Goal: Check status: Check status

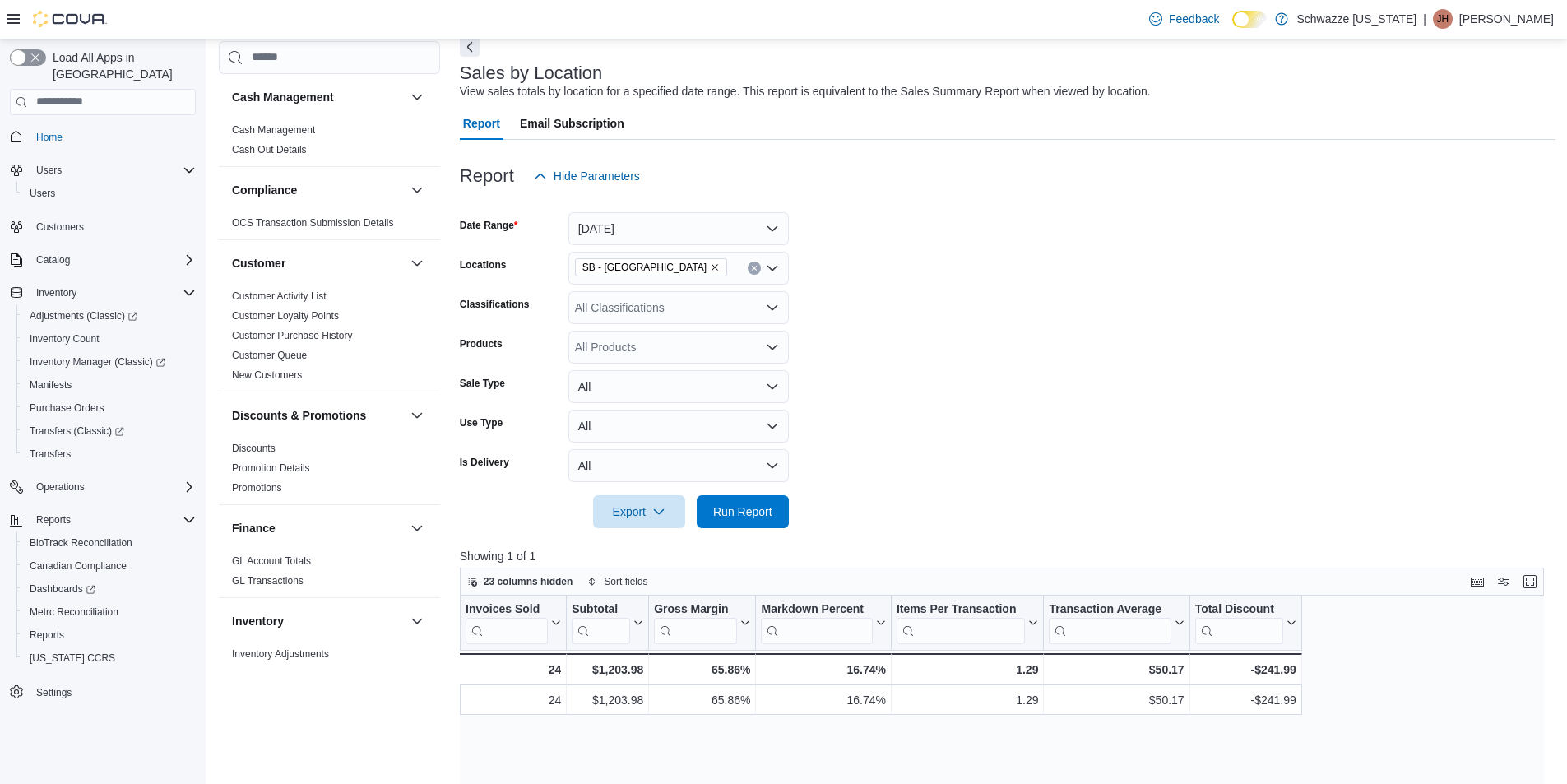
scroll to position [1071, 0]
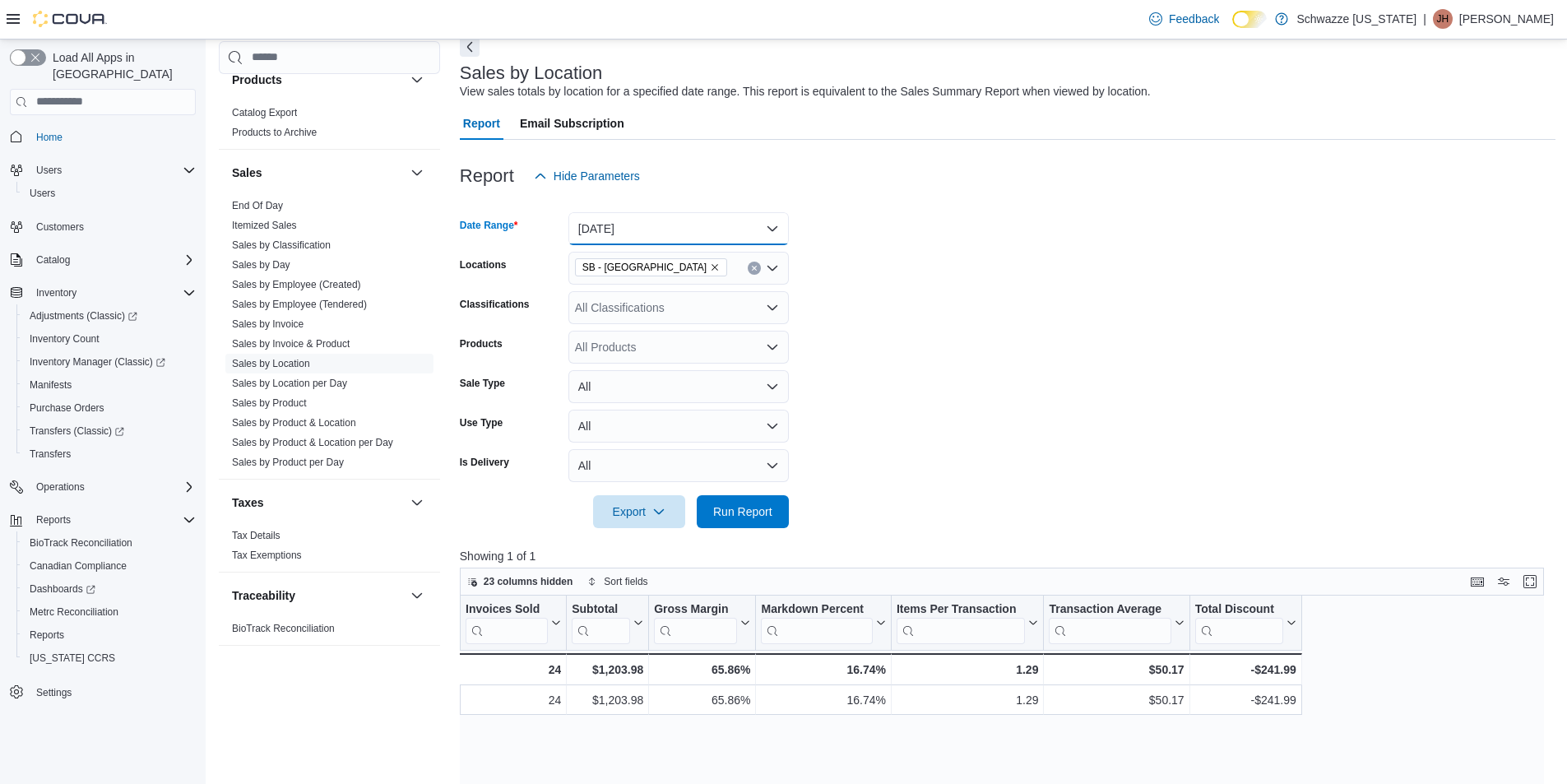
click at [668, 229] on button "[DATE]" at bounding box center [678, 228] width 220 height 33
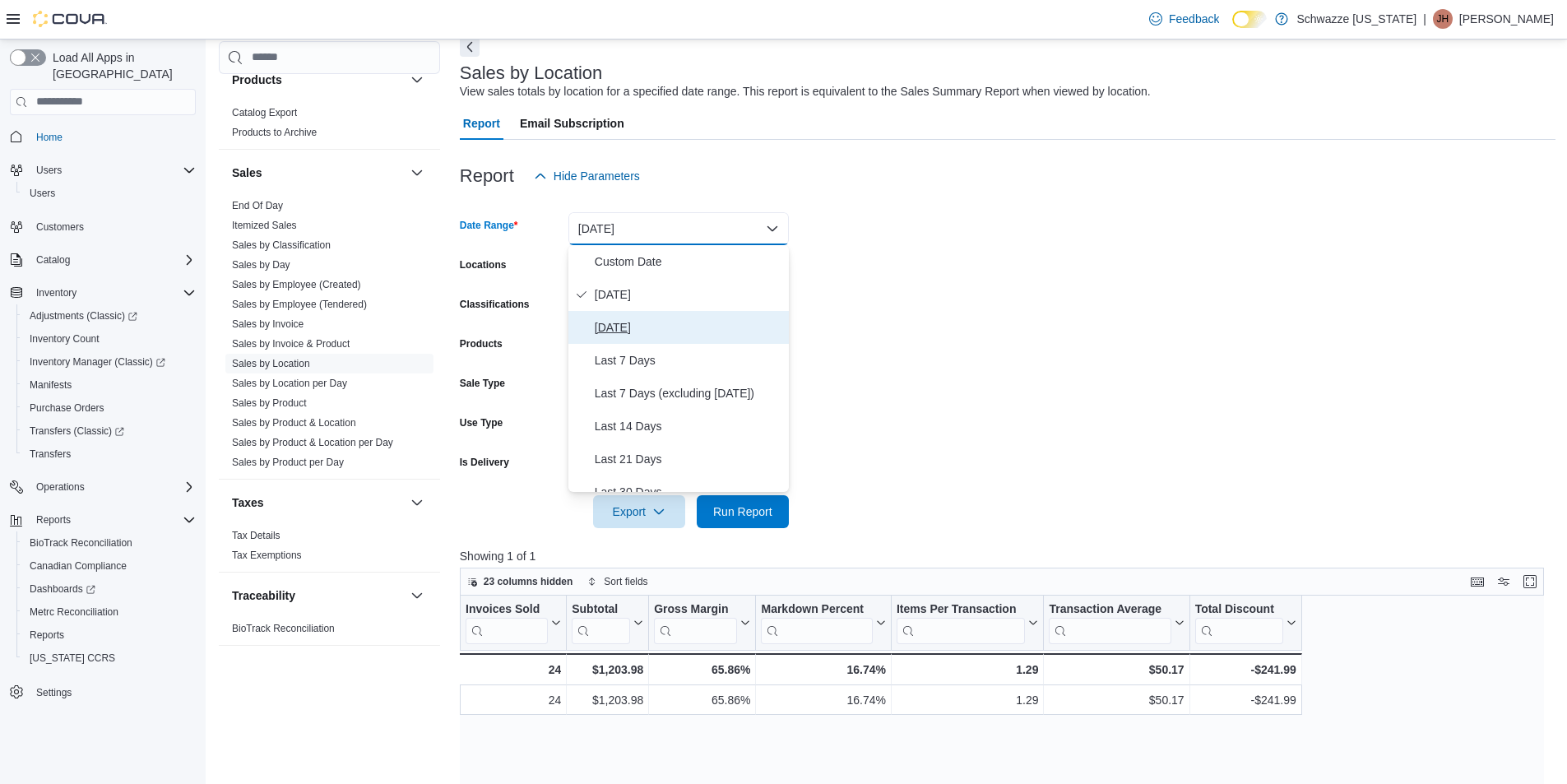
click at [673, 324] on span "[DATE]" at bounding box center [688, 327] width 187 height 19
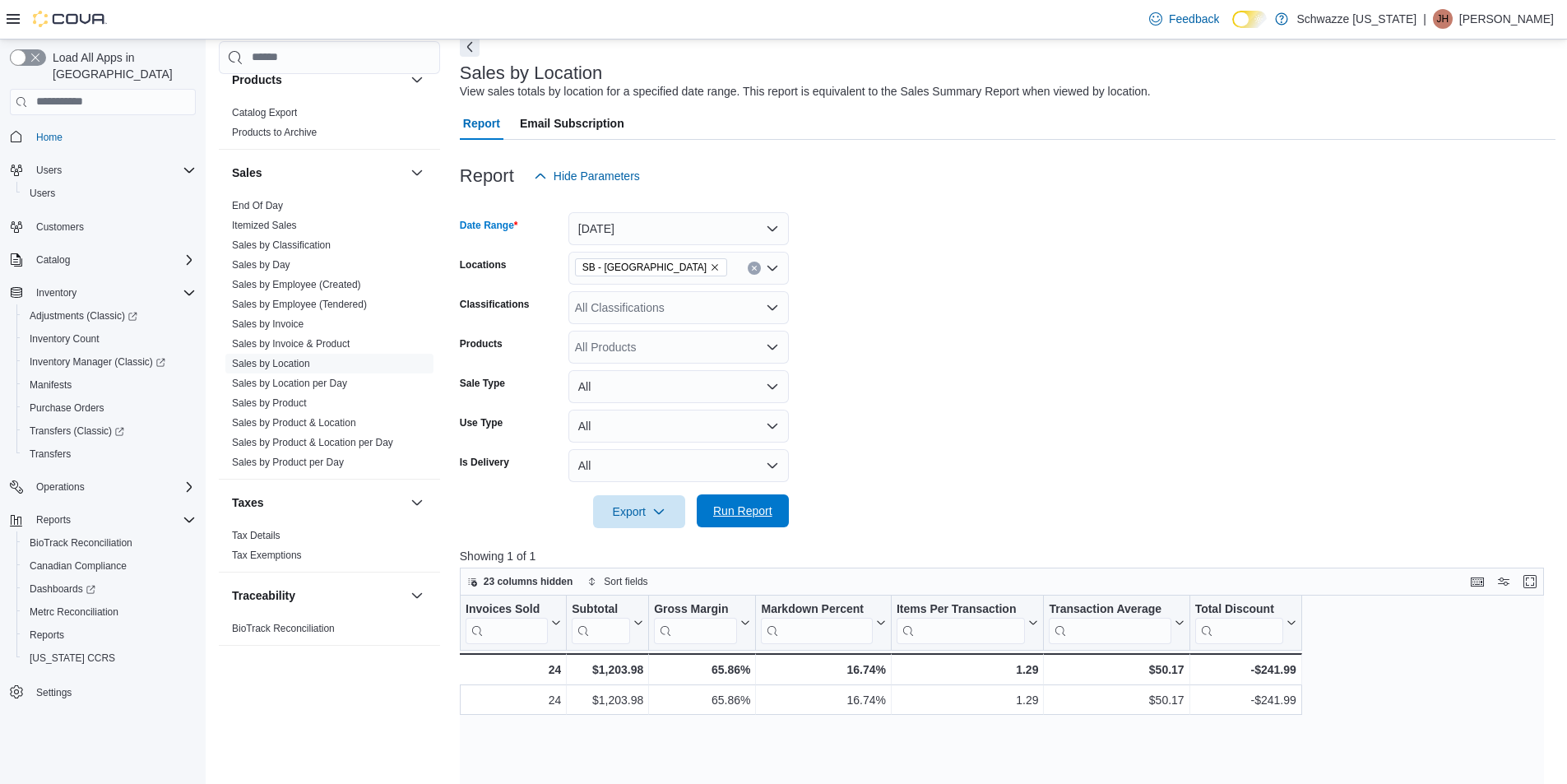
click at [728, 515] on span "Run Report" at bounding box center [742, 511] width 59 height 17
click at [759, 506] on span "Run Report" at bounding box center [742, 511] width 59 height 17
click at [1536, 587] on button "Enter fullscreen" at bounding box center [1529, 580] width 19 height 19
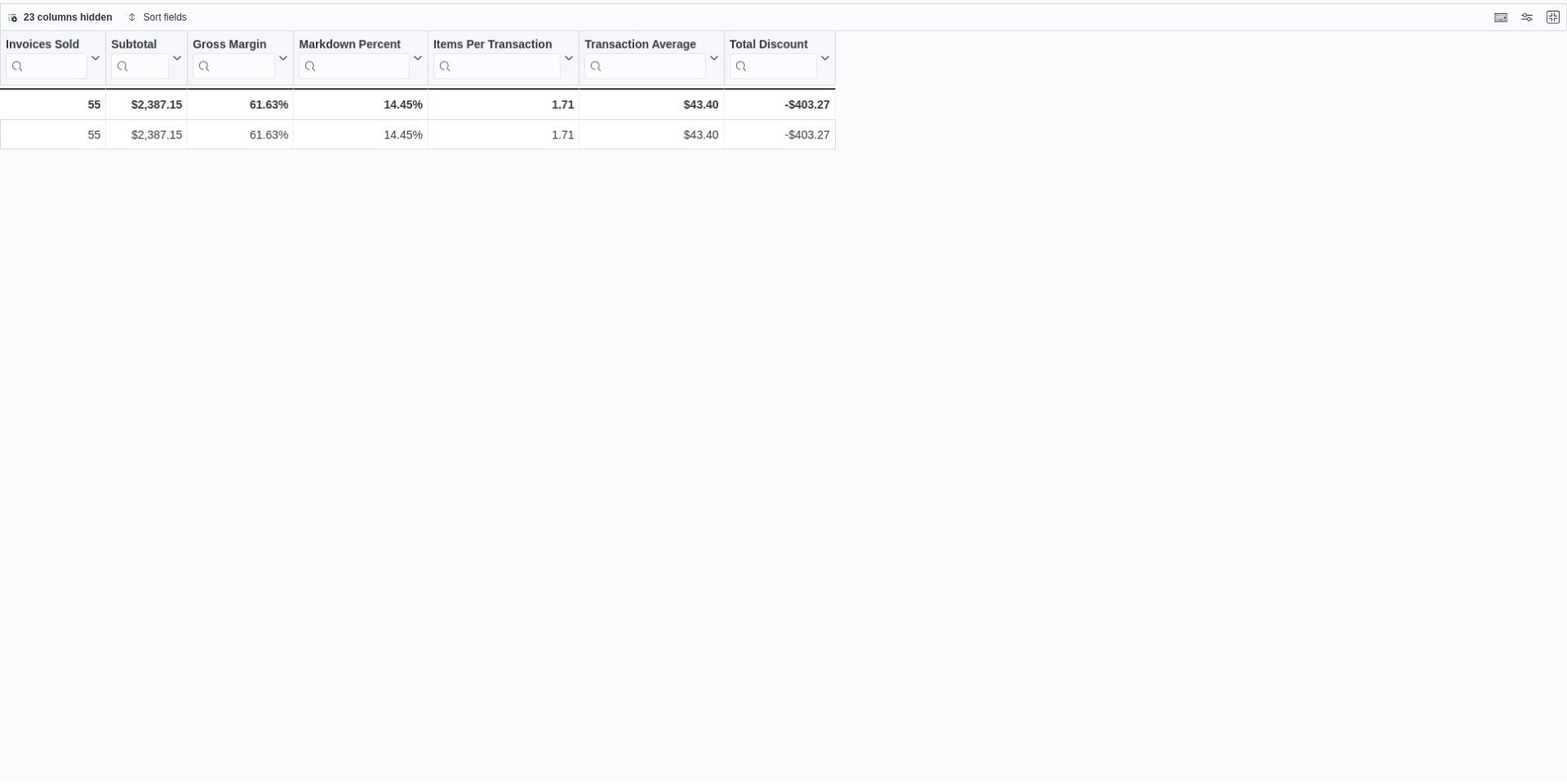
scroll to position [1071, 0]
click at [1566, 14] on div "23 columns hidden Sort fields" at bounding box center [789, 13] width 1580 height 28
click at [1566, 13] on button "Exit fullscreen" at bounding box center [1564, 13] width 19 height 19
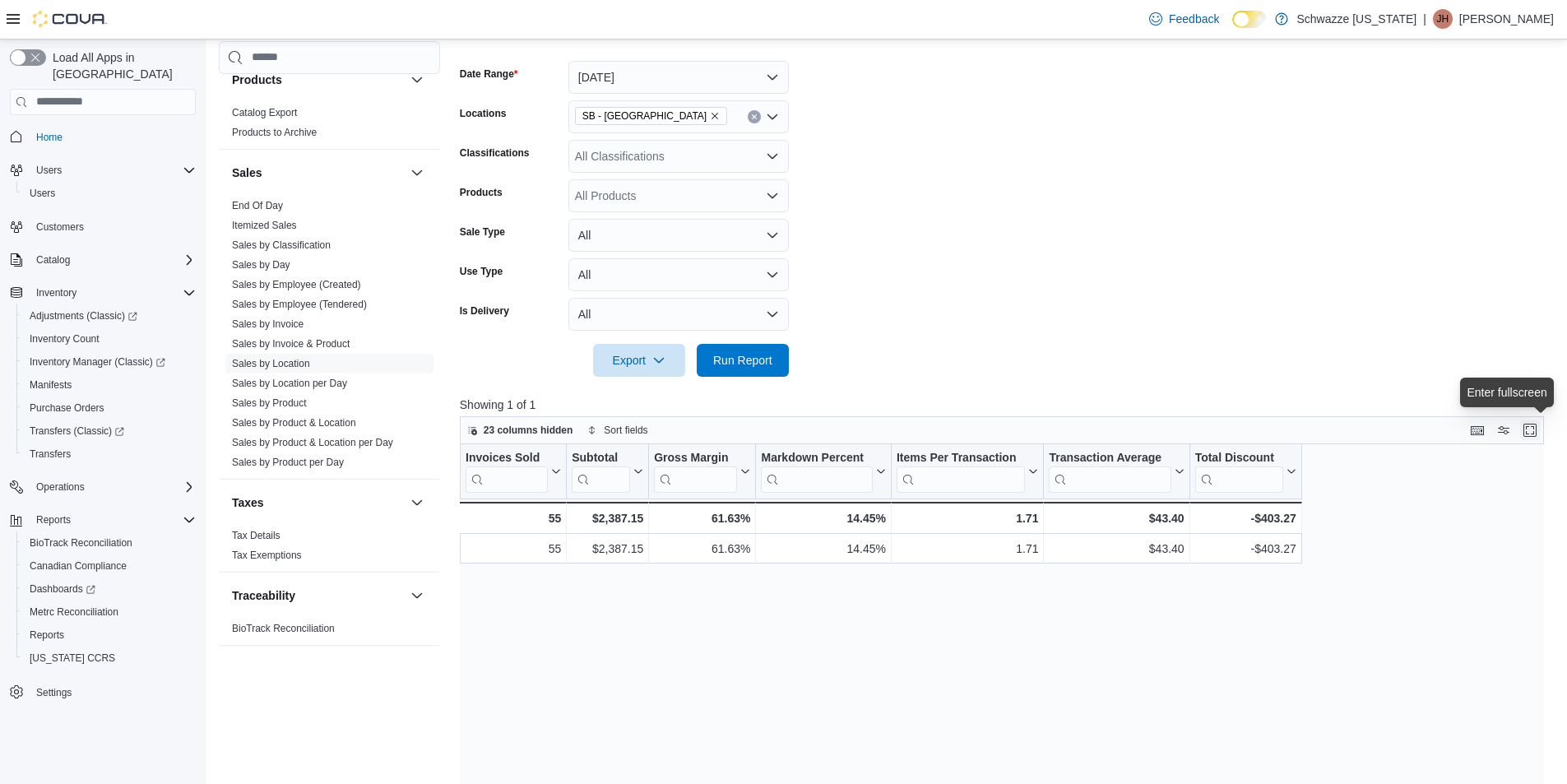
scroll to position [329, 0]
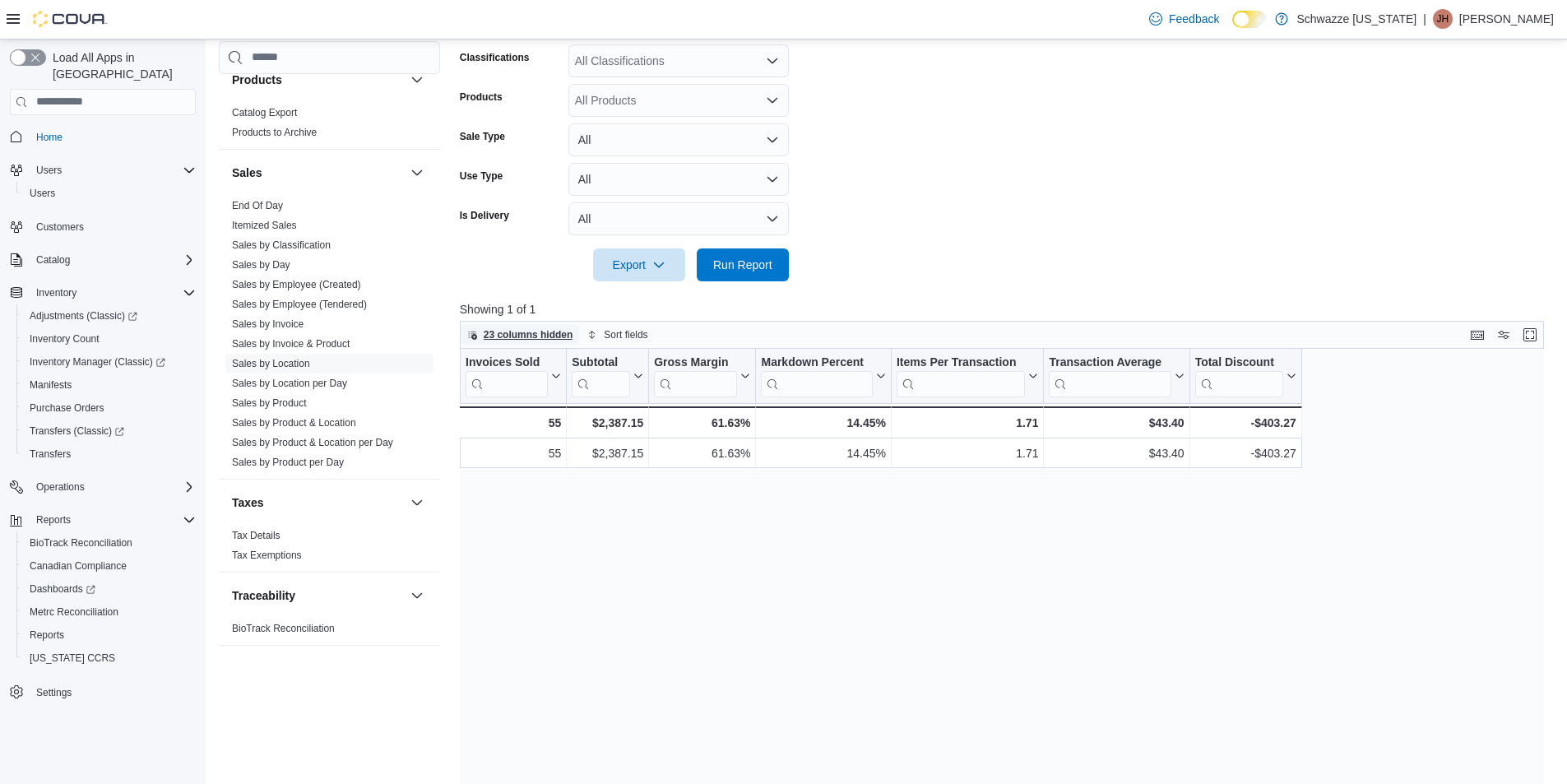
click at [536, 339] on span "23 columns hidden" at bounding box center [528, 334] width 90 height 13
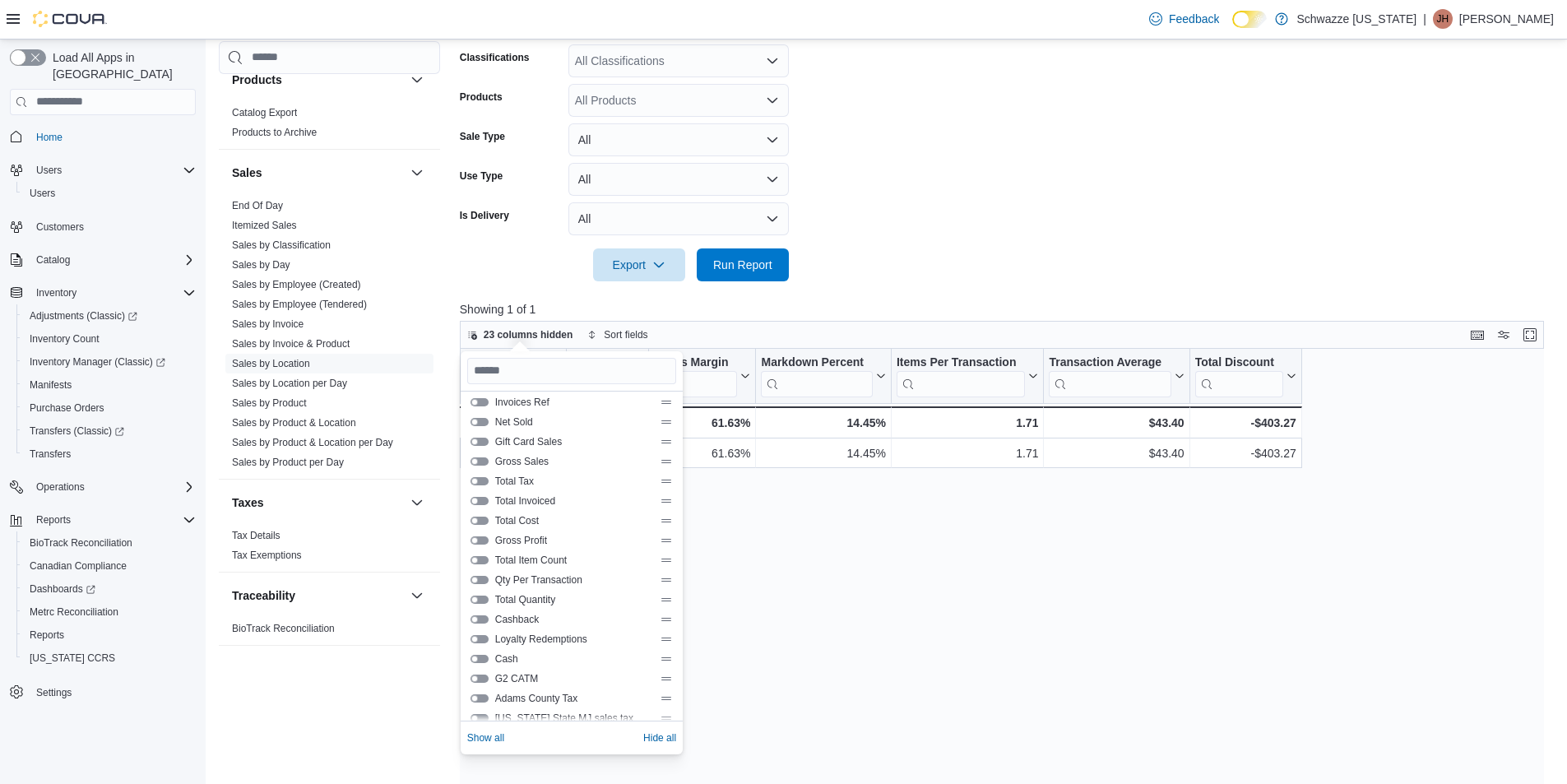
scroll to position [165, 0]
click at [476, 581] on button "Qty Per Transaction" at bounding box center [480, 579] width 18 height 8
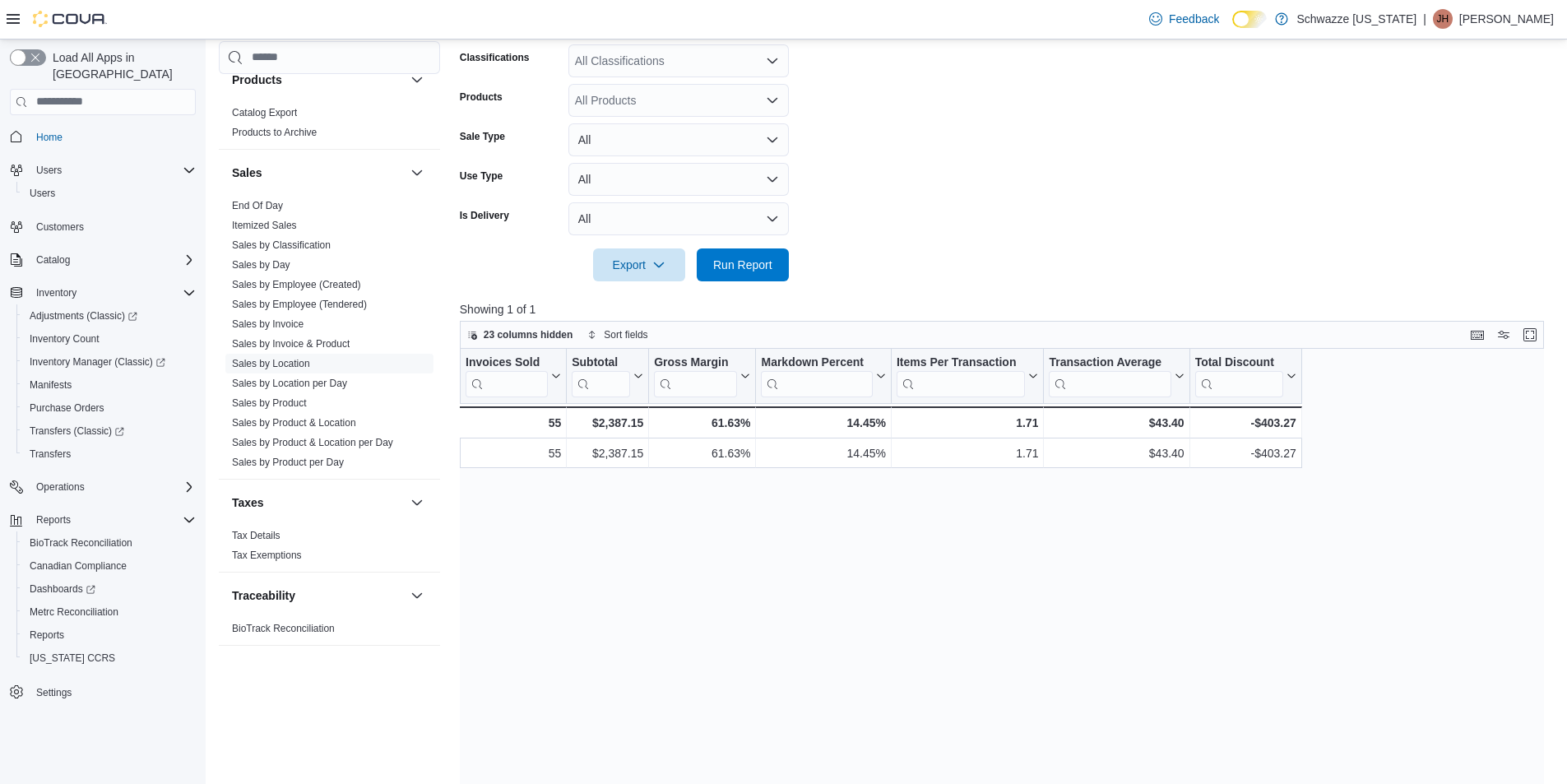
click at [764, 565] on div "Invoices Sold Click to view column header actions Subtotal Click to view column…" at bounding box center [1007, 648] width 1095 height 598
click at [1540, 331] on button "Enter fullscreen" at bounding box center [1529, 334] width 19 height 19
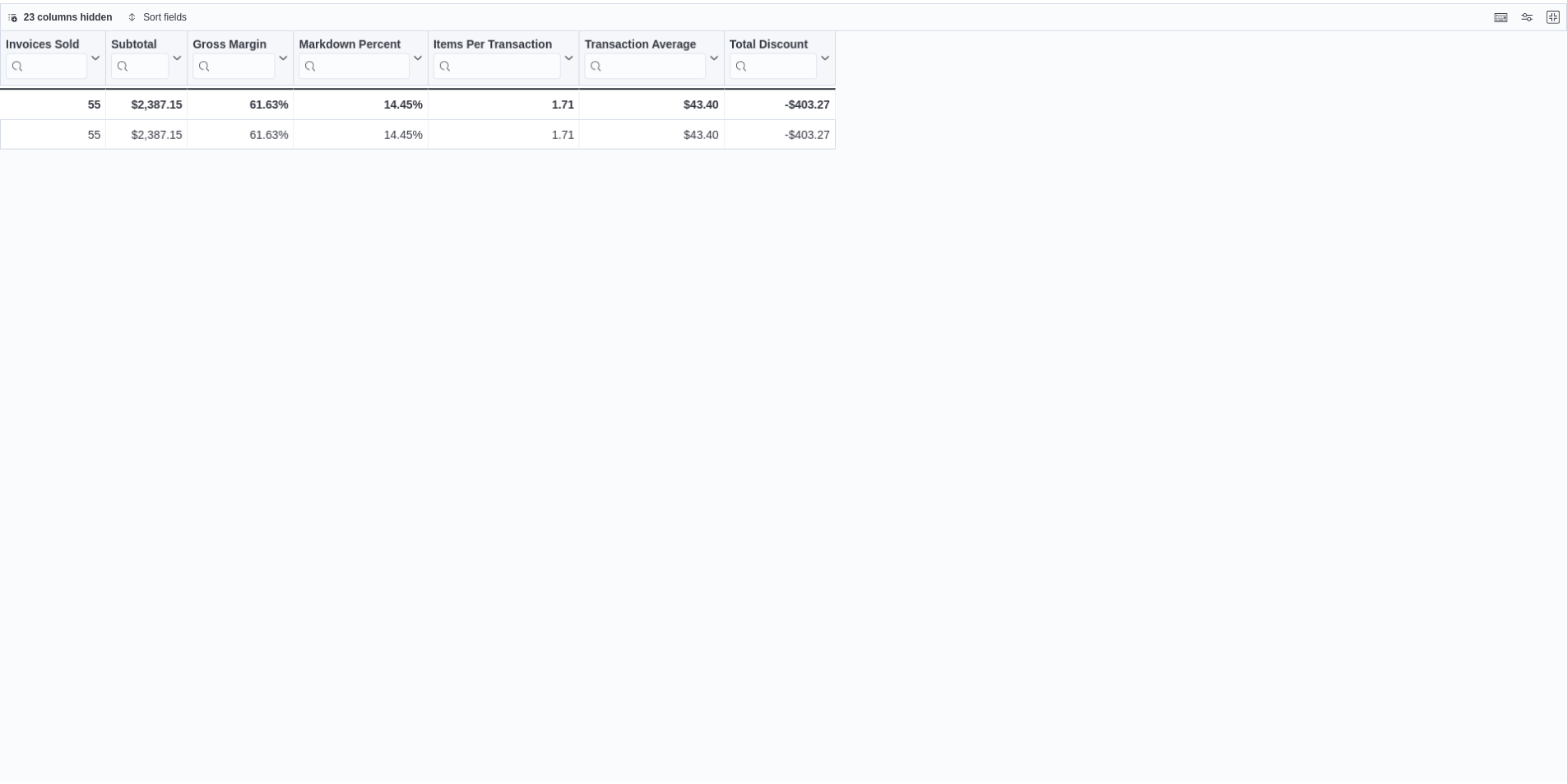
scroll to position [1071, 0]
click at [1564, 11] on button "Exit fullscreen" at bounding box center [1564, 13] width 19 height 19
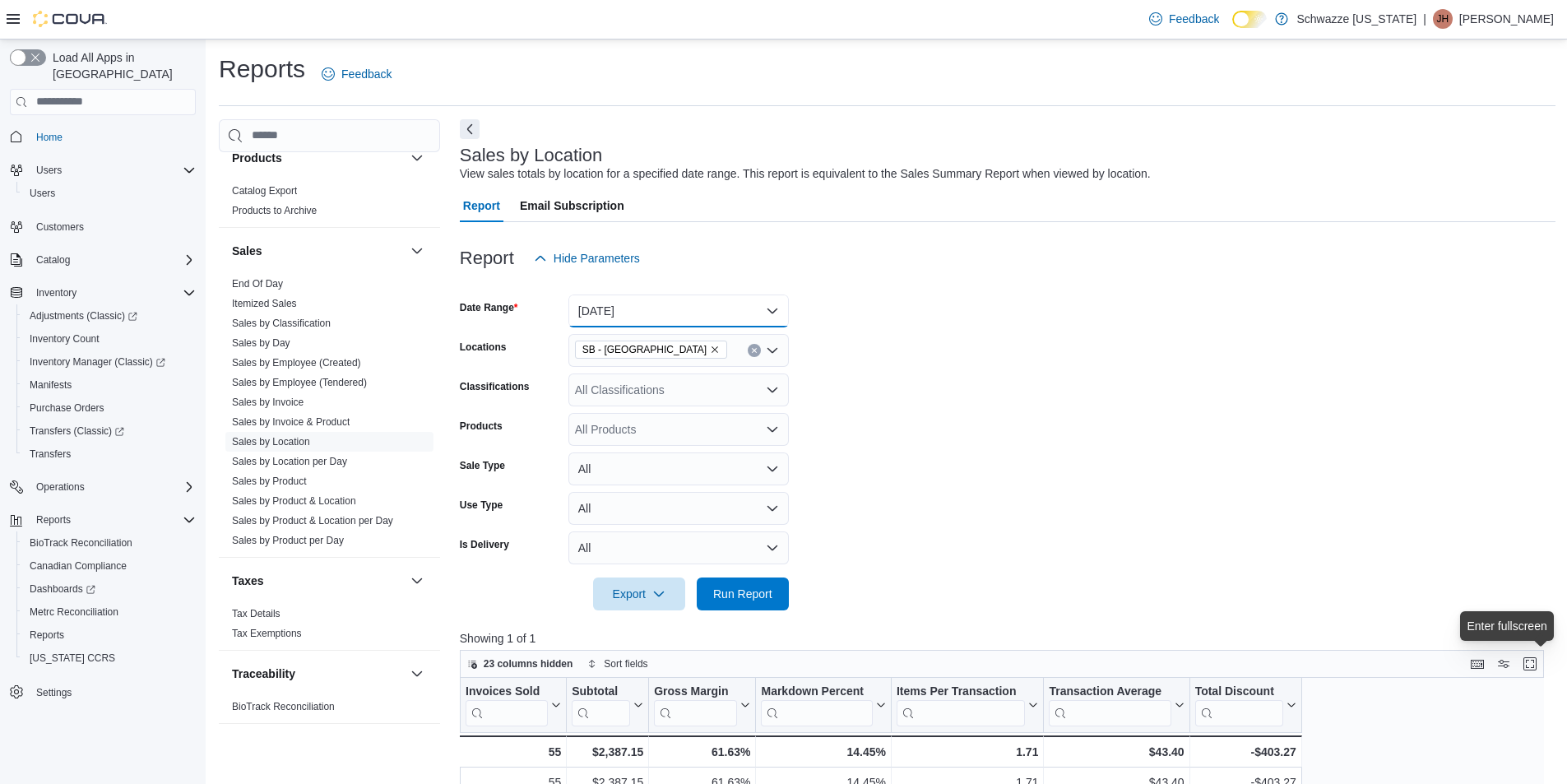
click at [688, 303] on button "[DATE]" at bounding box center [678, 310] width 220 height 33
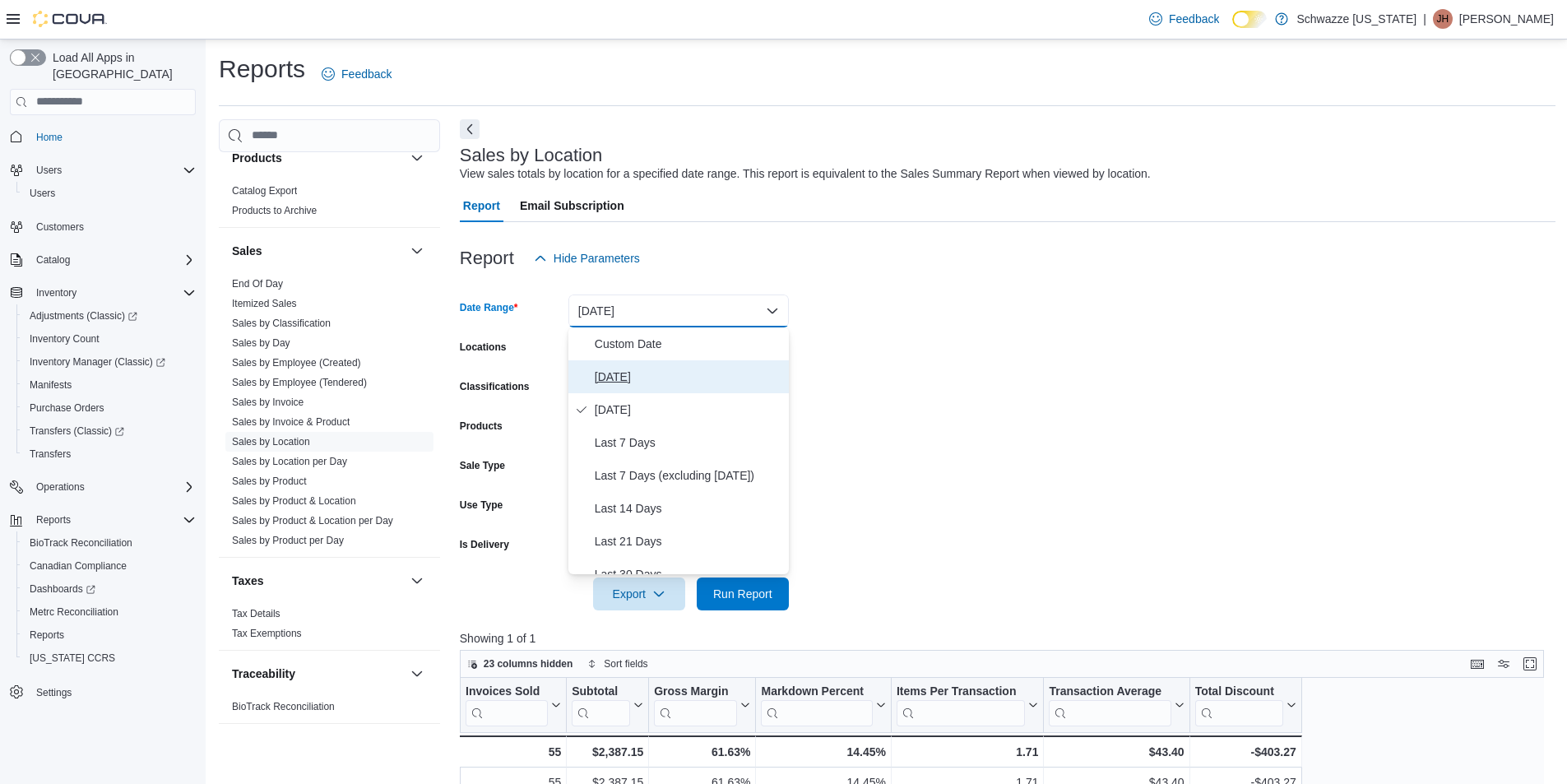
click at [654, 378] on span "[DATE]" at bounding box center [688, 376] width 187 height 19
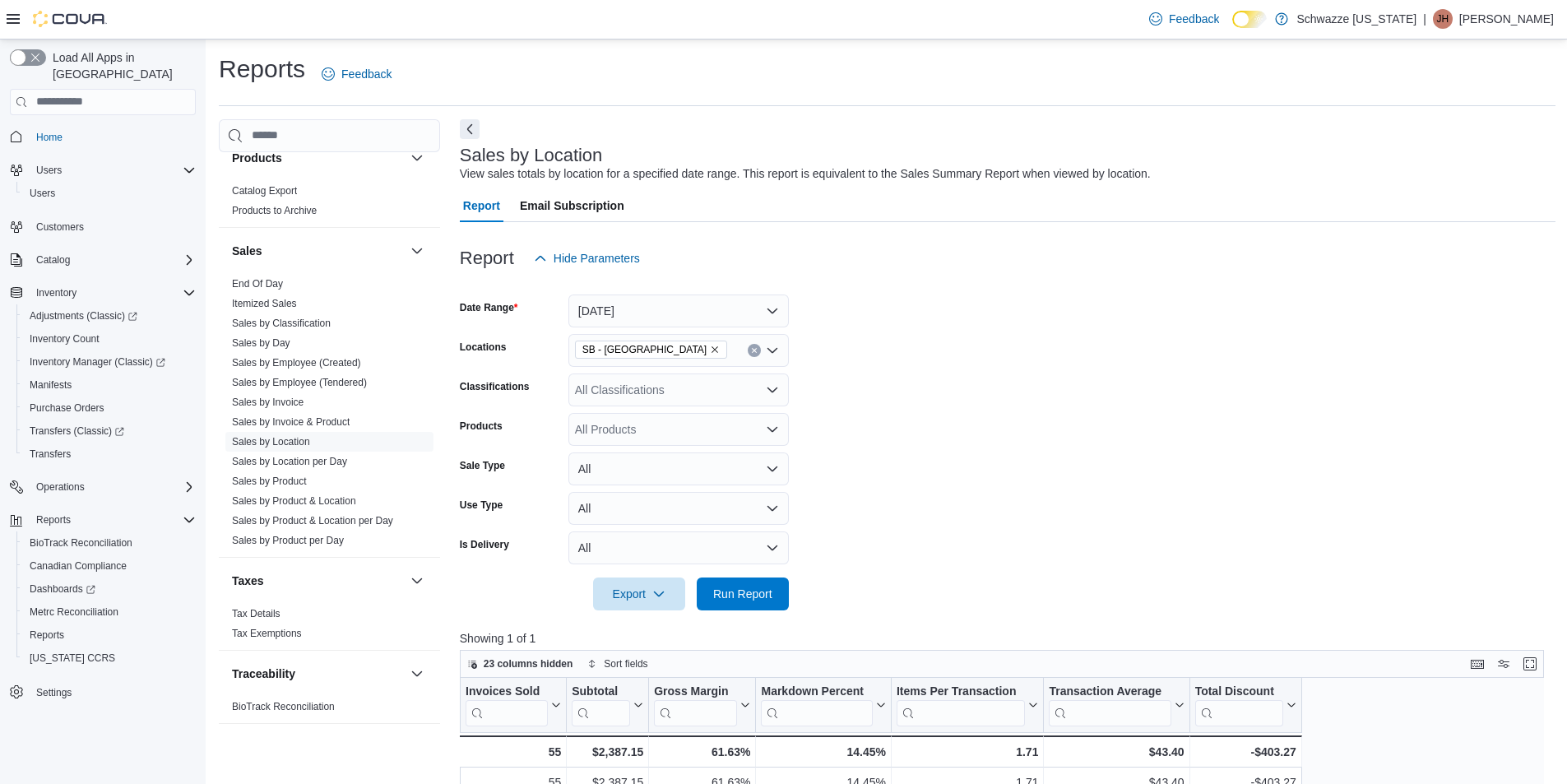
click at [951, 294] on form "Date Range [DATE] Locations SB - Commerce City Classifications All Classificati…" at bounding box center [1007, 442] width 1095 height 335
click at [734, 599] on span "Run Report" at bounding box center [742, 593] width 59 height 17
click at [468, 132] on button "Next" at bounding box center [469, 128] width 19 height 19
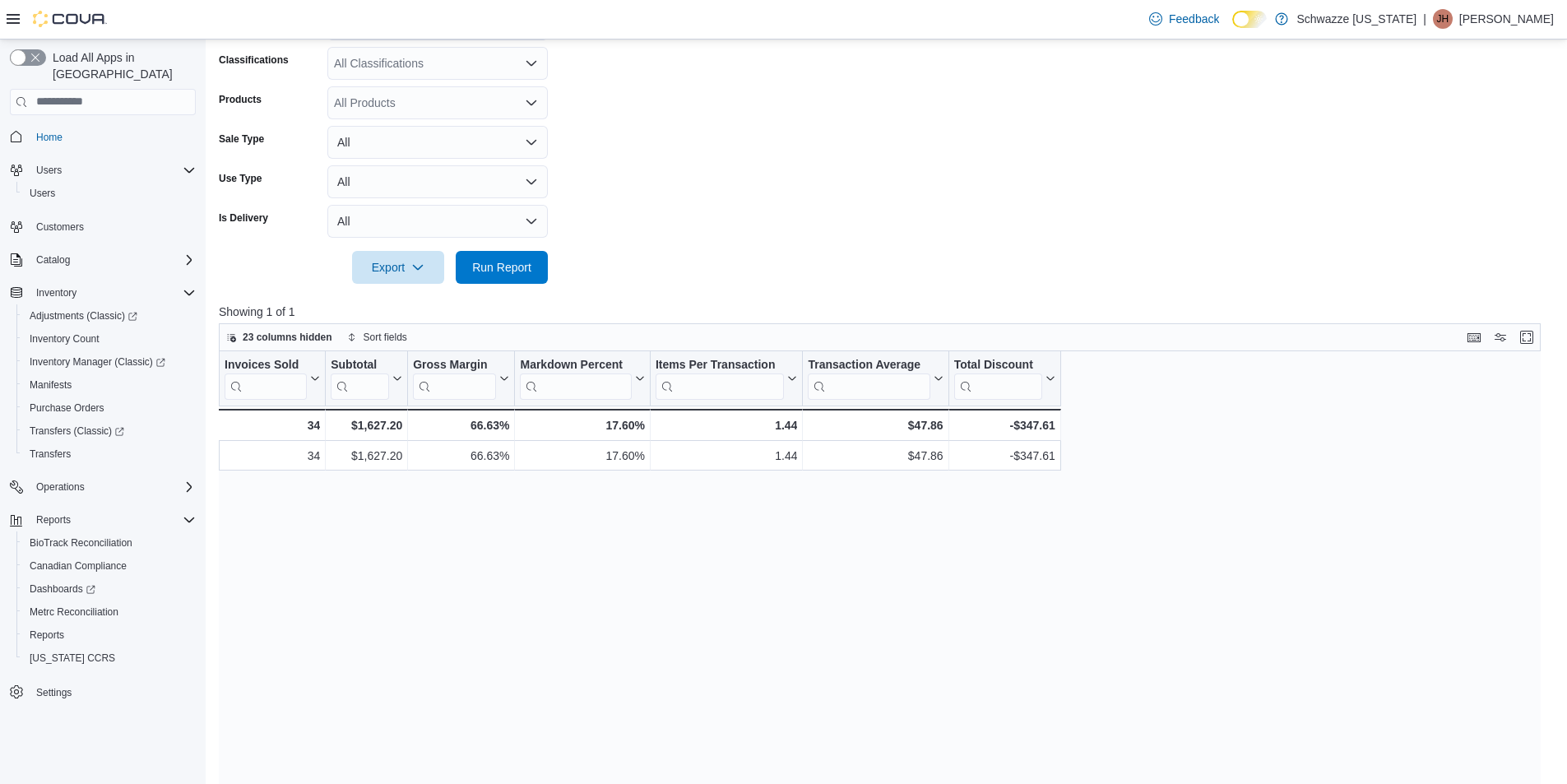
scroll to position [329, 0]
